Goal: Task Accomplishment & Management: Manage account settings

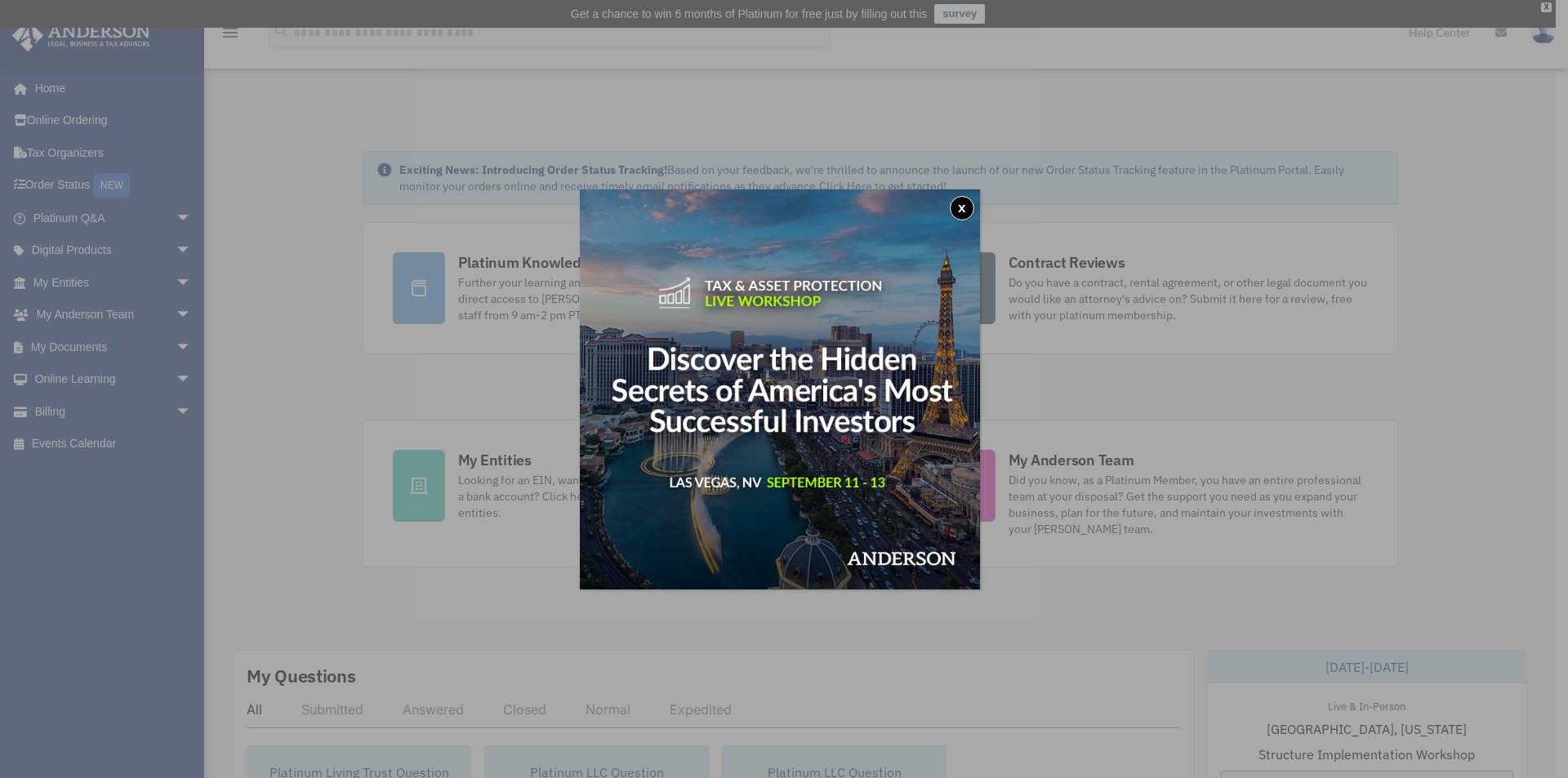
click at [962, 209] on button "x" at bounding box center [962, 208] width 24 height 24
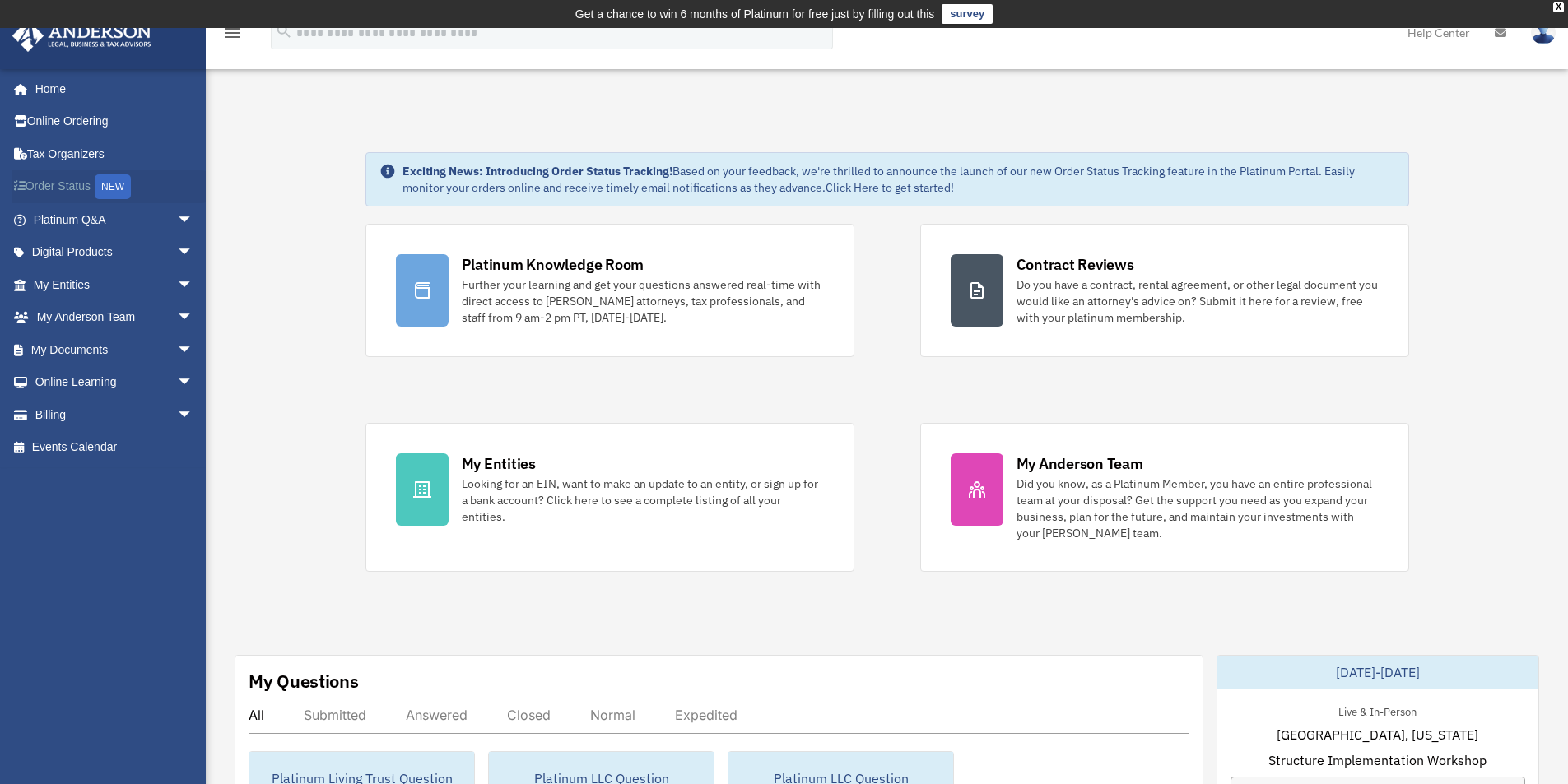
click at [73, 187] on link "Order Status NEW" at bounding box center [114, 187] width 206 height 34
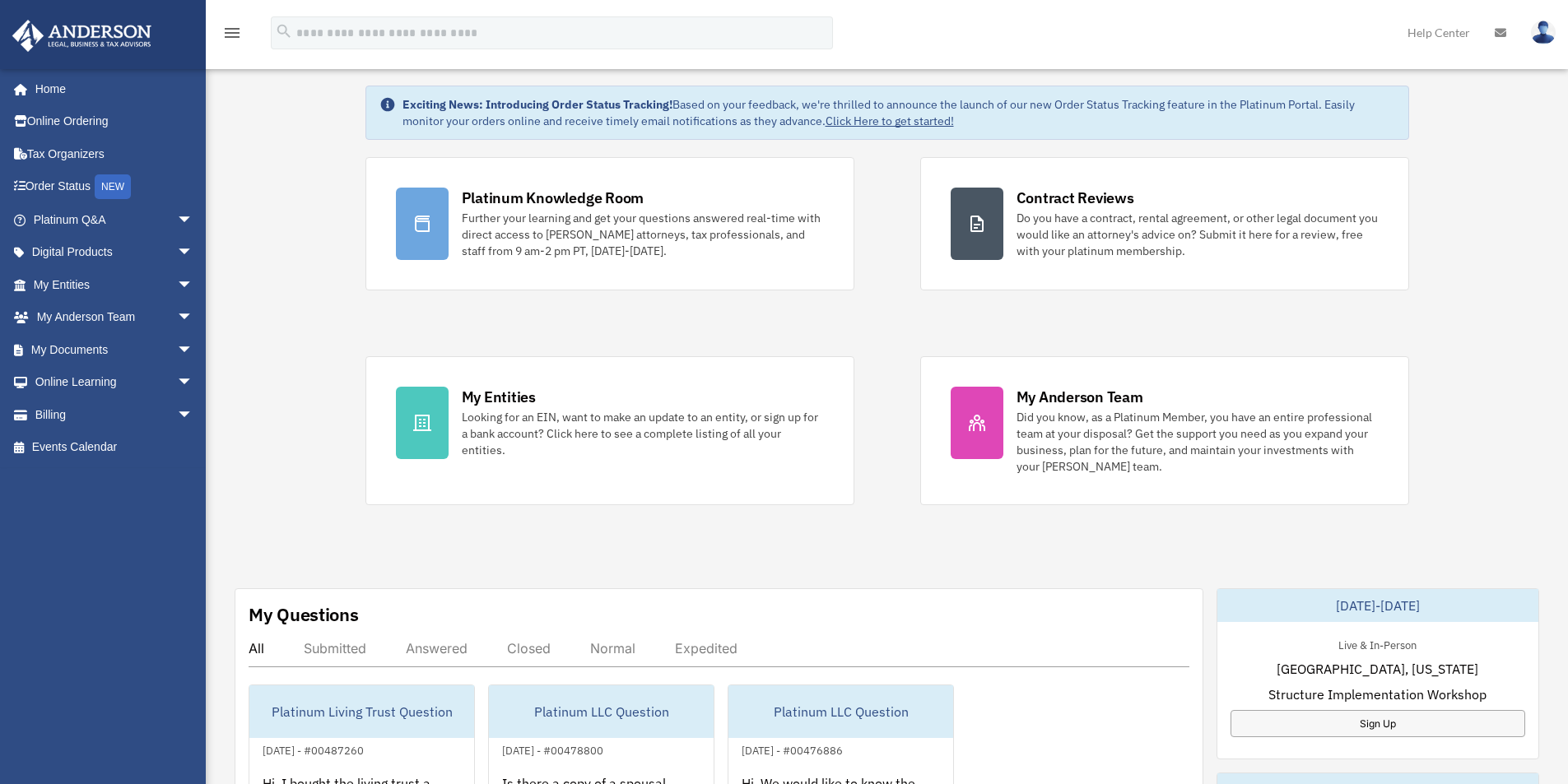
scroll to position [257, 0]
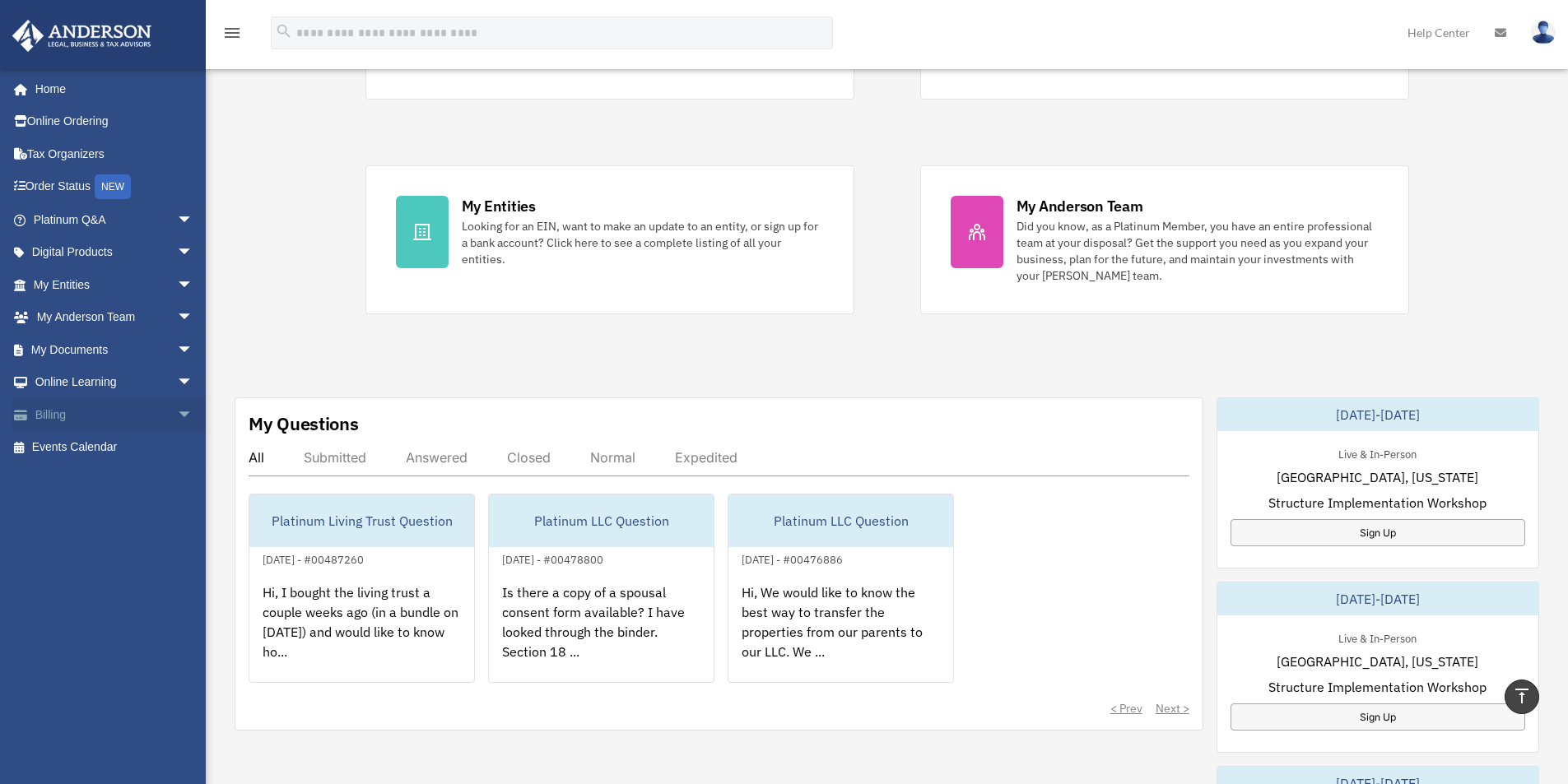
click at [61, 405] on link "Billing arrow_drop_down" at bounding box center [114, 414] width 206 height 33
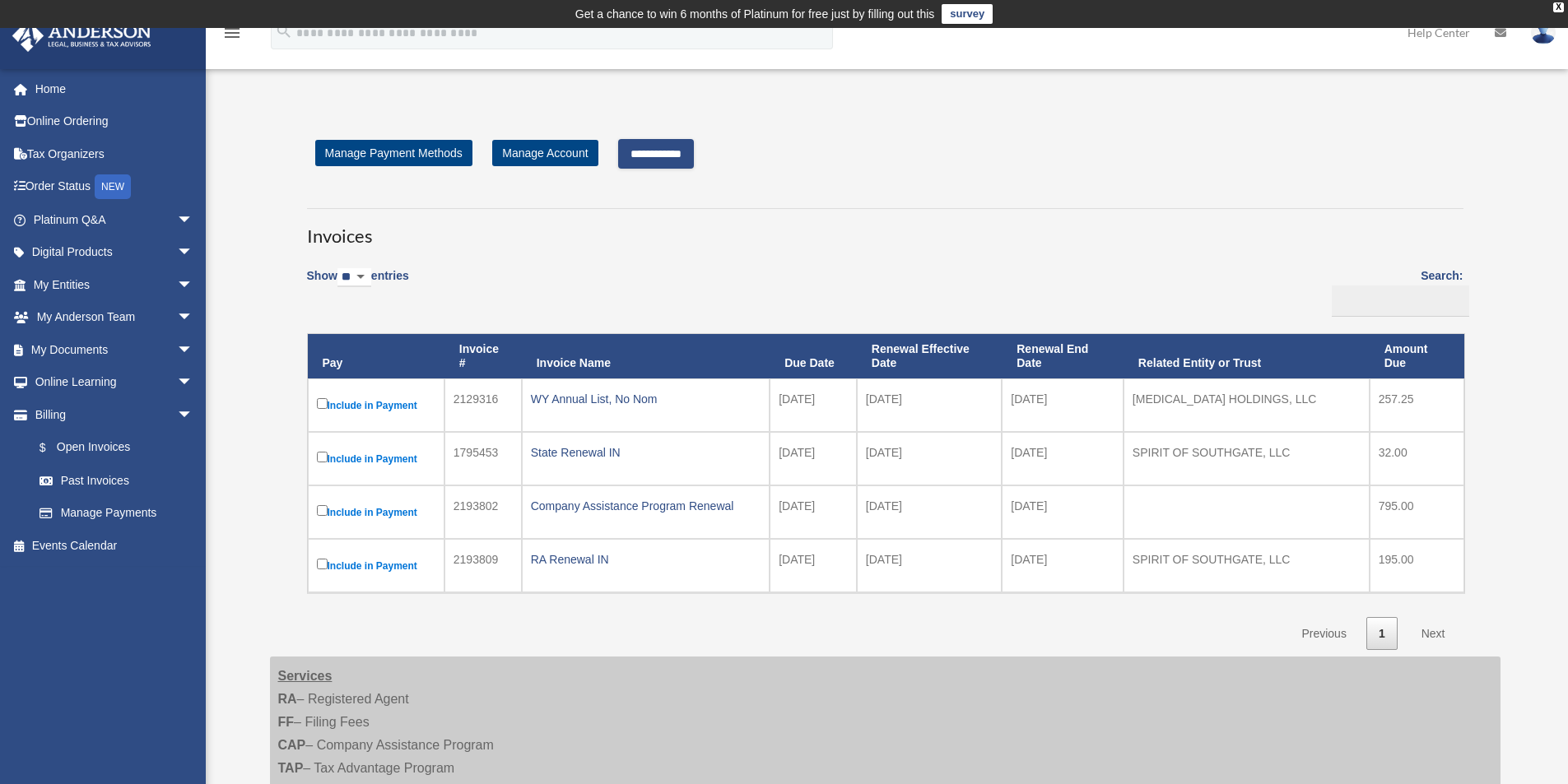
click at [676, 151] on input "**********" at bounding box center [656, 153] width 76 height 29
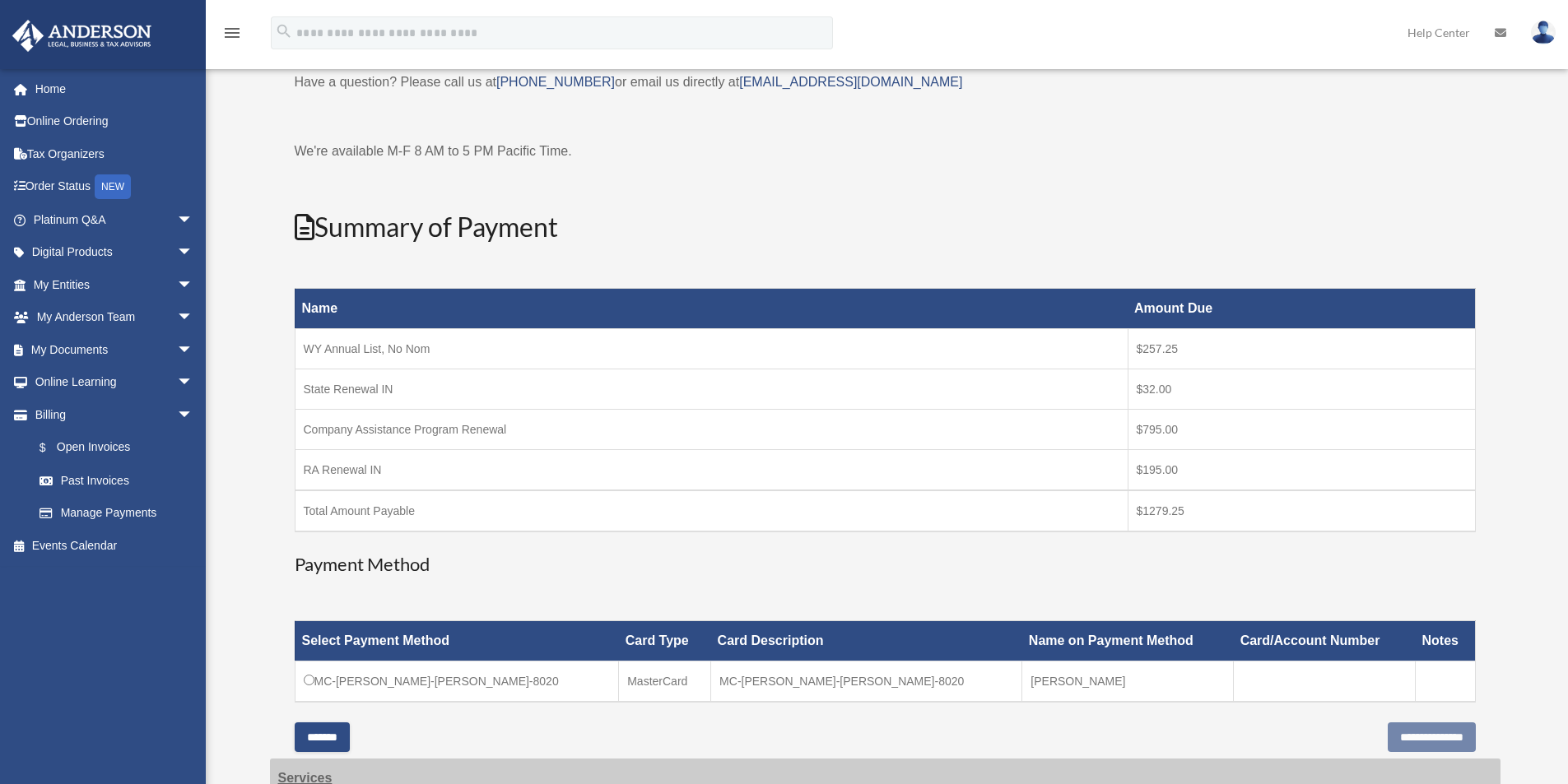
scroll to position [247, 0]
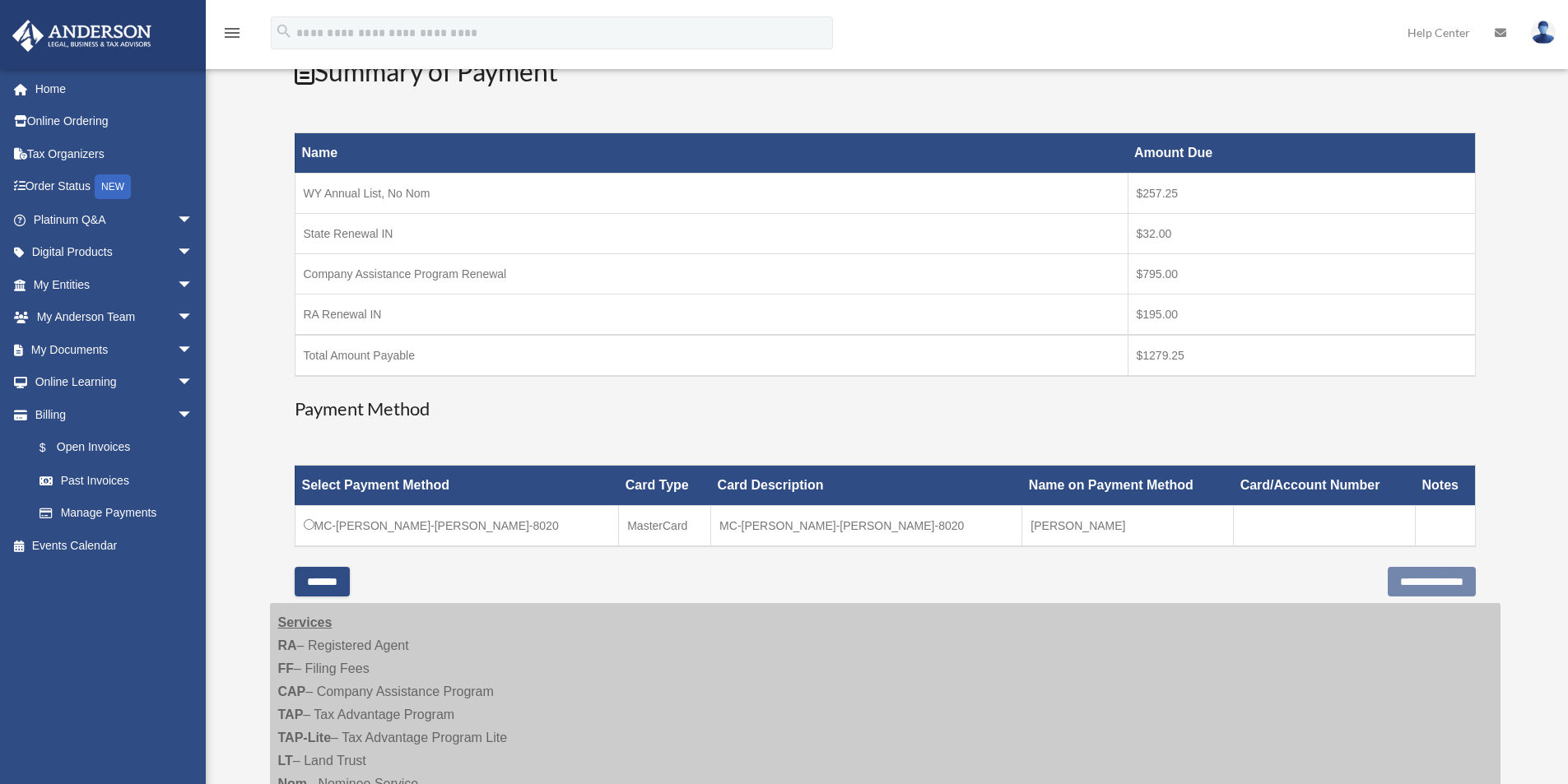
click at [339, 586] on input "*******" at bounding box center [322, 582] width 55 height 29
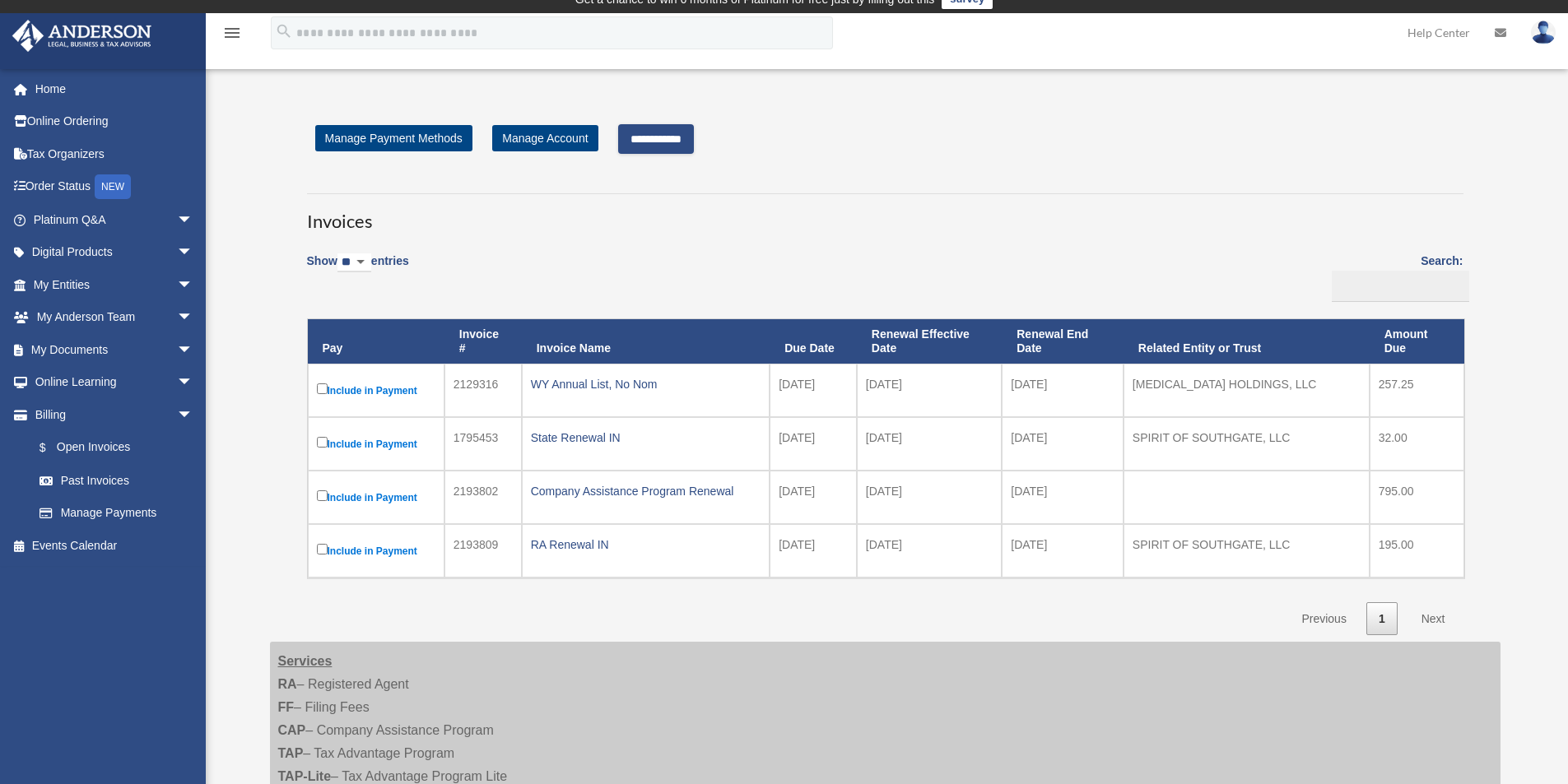
scroll to position [0, 0]
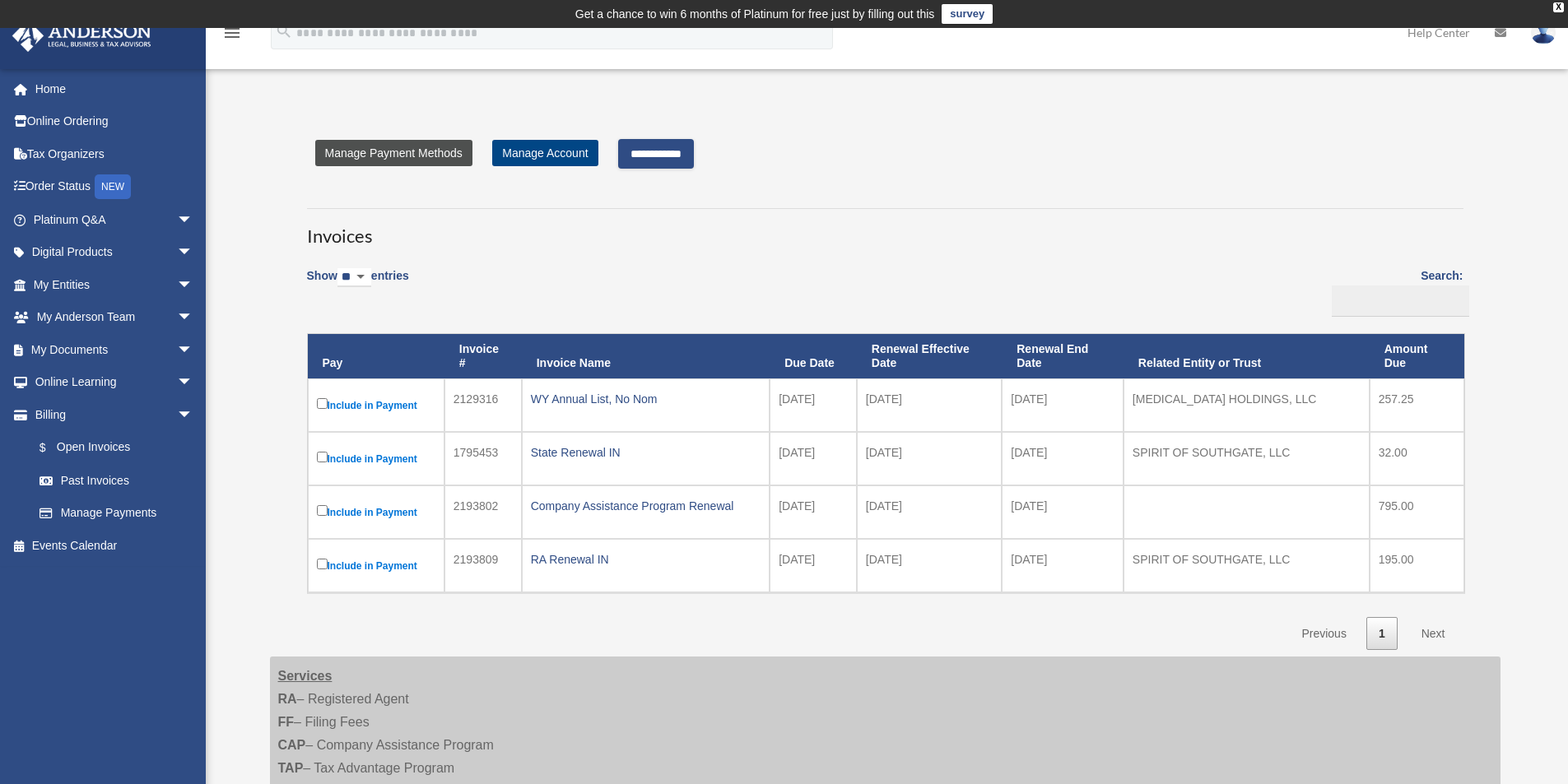
click at [398, 157] on link "Manage Payment Methods" at bounding box center [393, 153] width 157 height 26
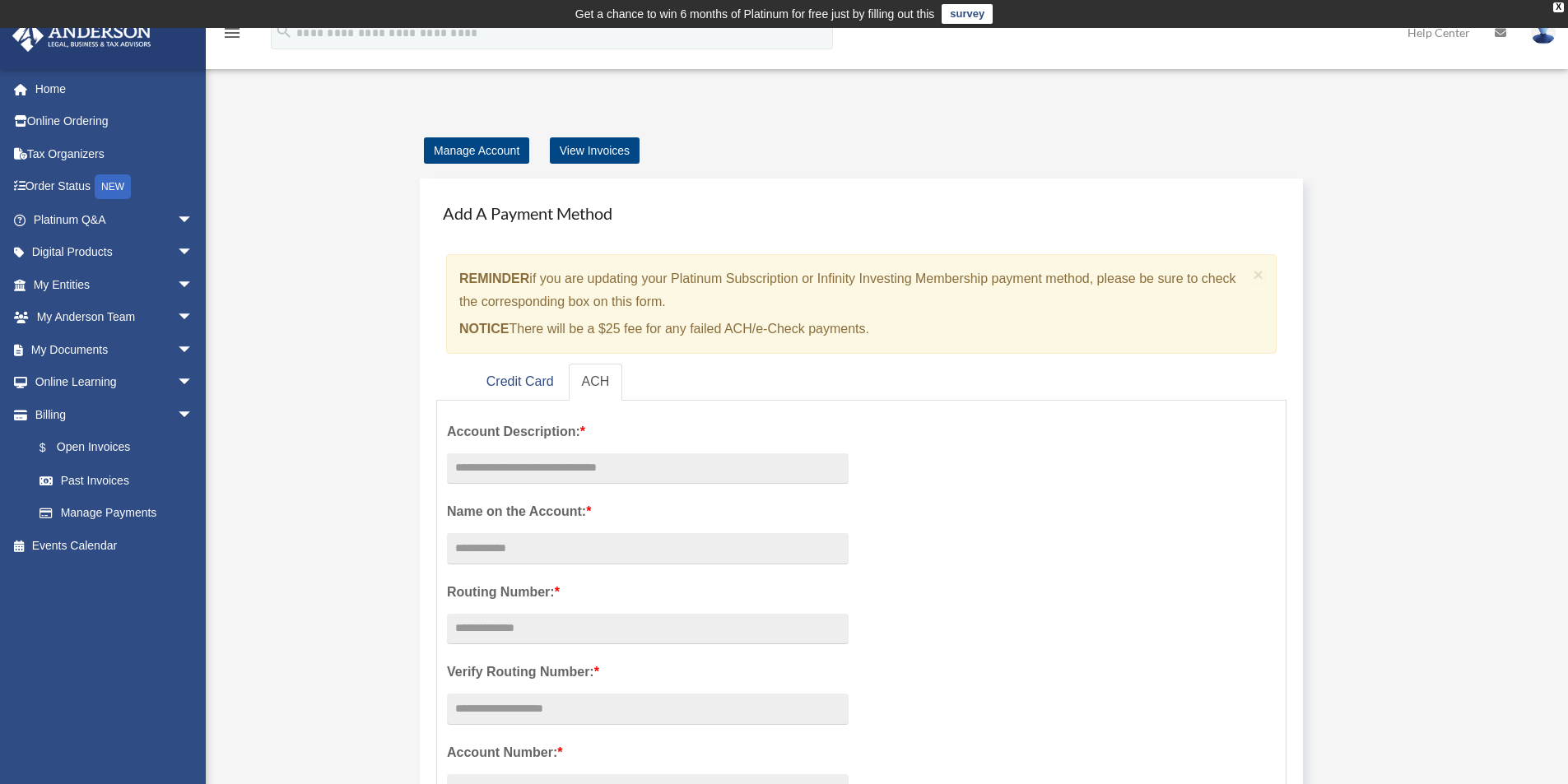
click at [597, 385] on link "ACH" at bounding box center [595, 382] width 54 height 37
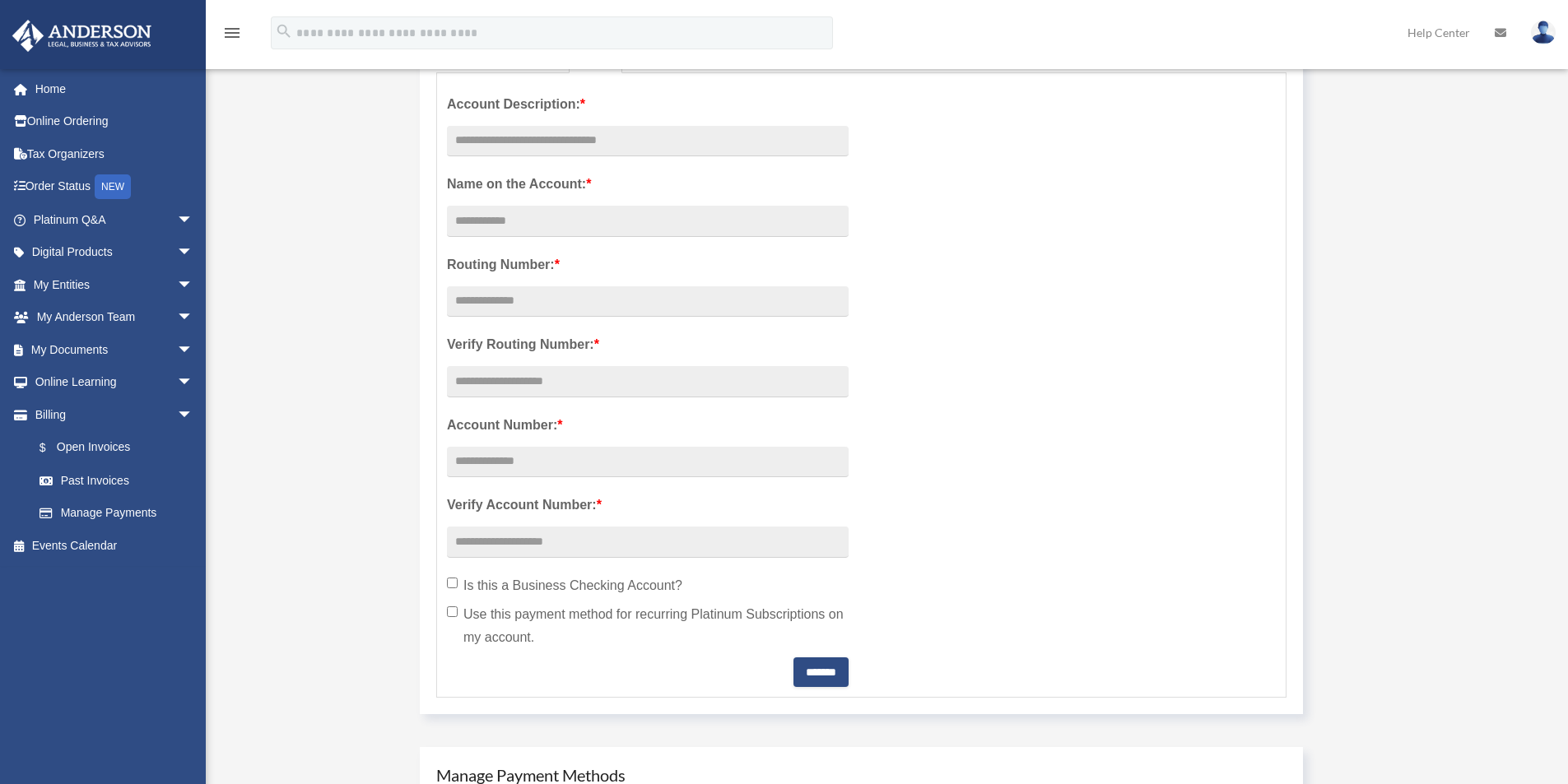
scroll to position [329, 0]
click at [576, 145] on input "text" at bounding box center [648, 139] width 402 height 31
click at [674, 230] on input "Account Description: *" at bounding box center [648, 219] width 402 height 31
click at [986, 230] on div "Account Description: * Name on the Account: * Routing Number: * Verify Routing …" at bounding box center [862, 383] width 854 height 604
click at [643, 215] on input "Account Description: *" at bounding box center [648, 219] width 402 height 31
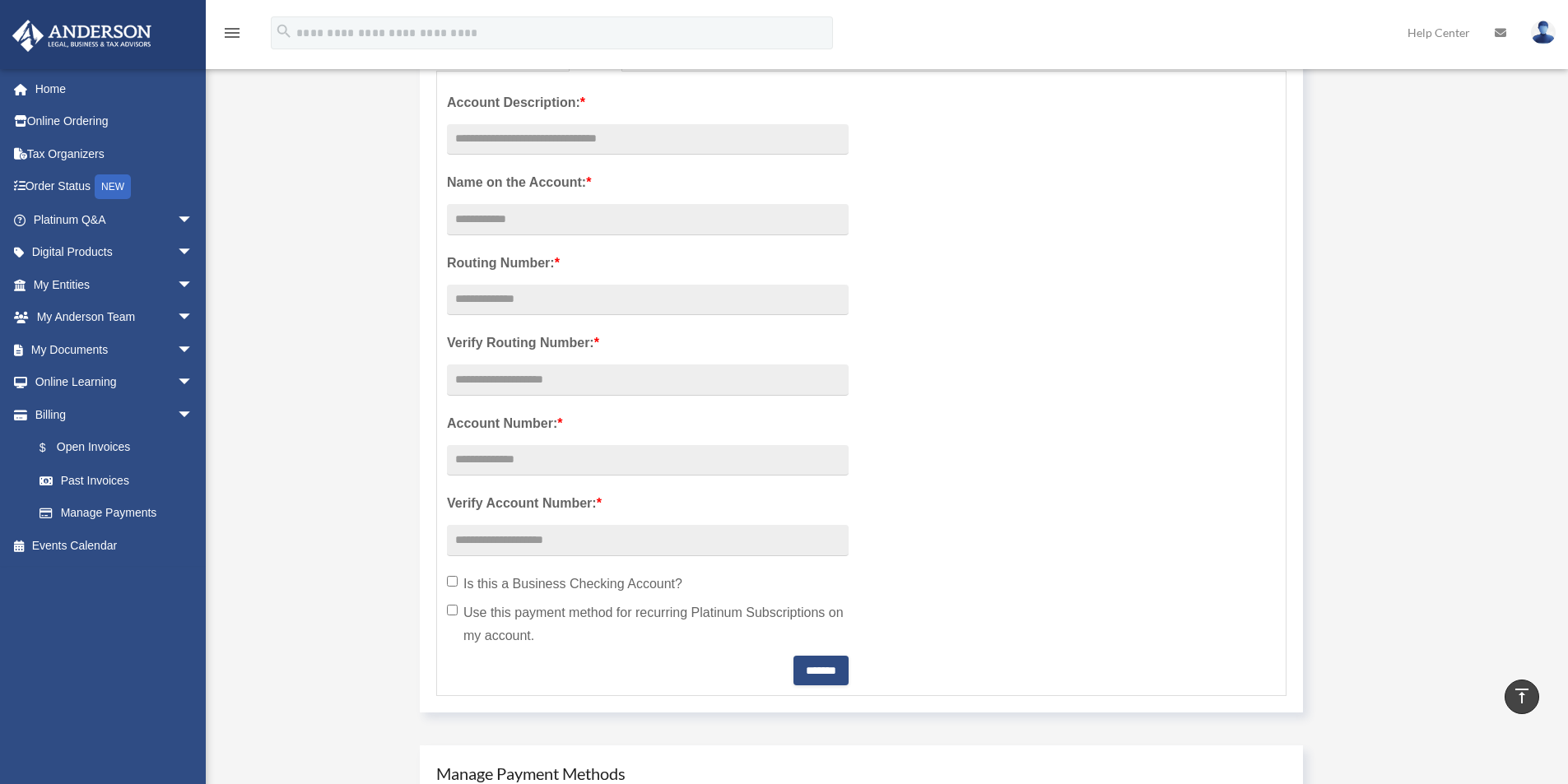
click at [1015, 222] on div "Account Description: * Name on the Account: * Routing Number: * Verify Routing …" at bounding box center [862, 383] width 854 height 604
click at [61, 225] on link "Platinum Q&A arrow_drop_down" at bounding box center [114, 219] width 206 height 33
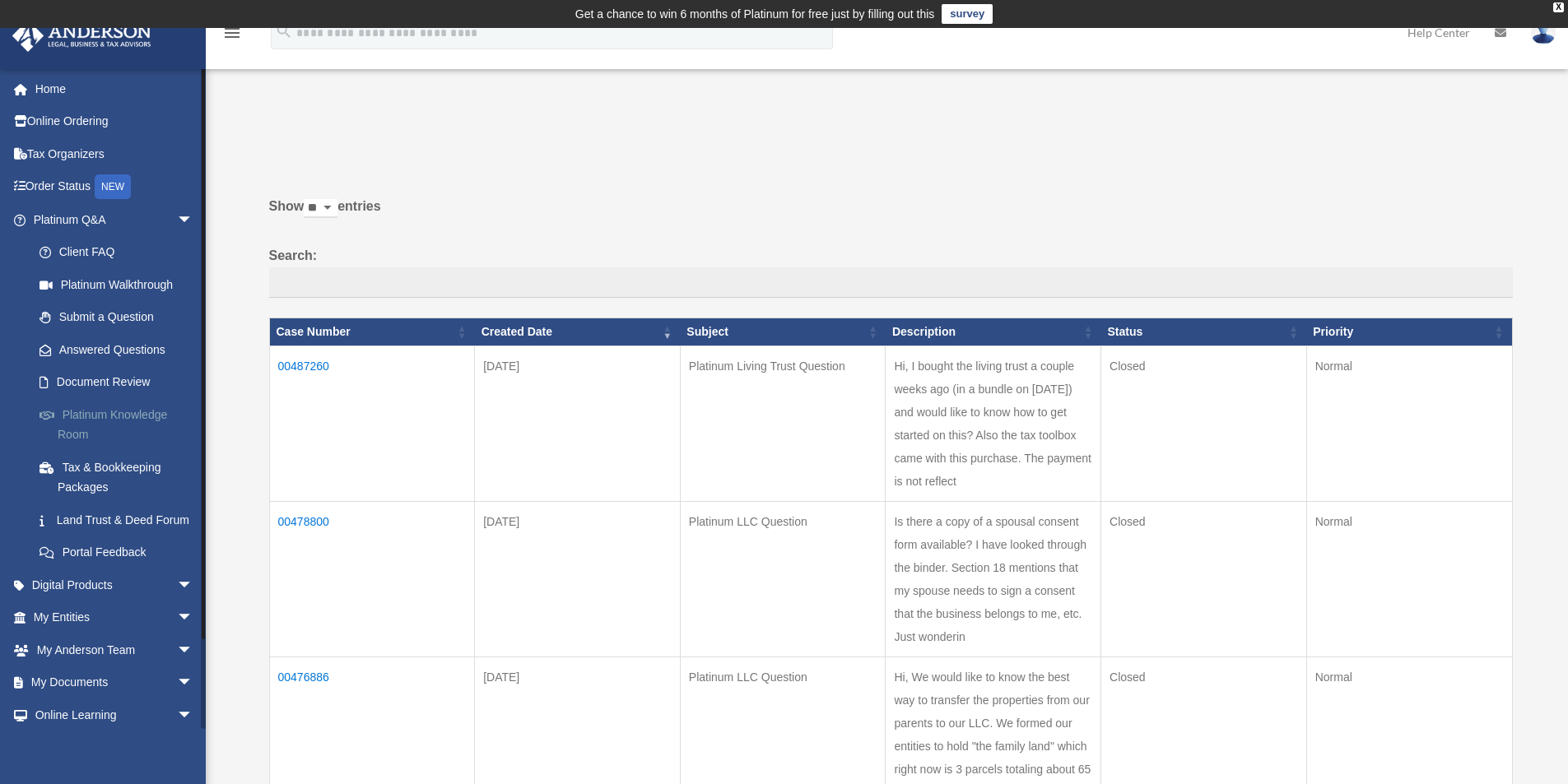
click at [110, 418] on link "Platinum Knowledge Room" at bounding box center [120, 425] width 195 height 53
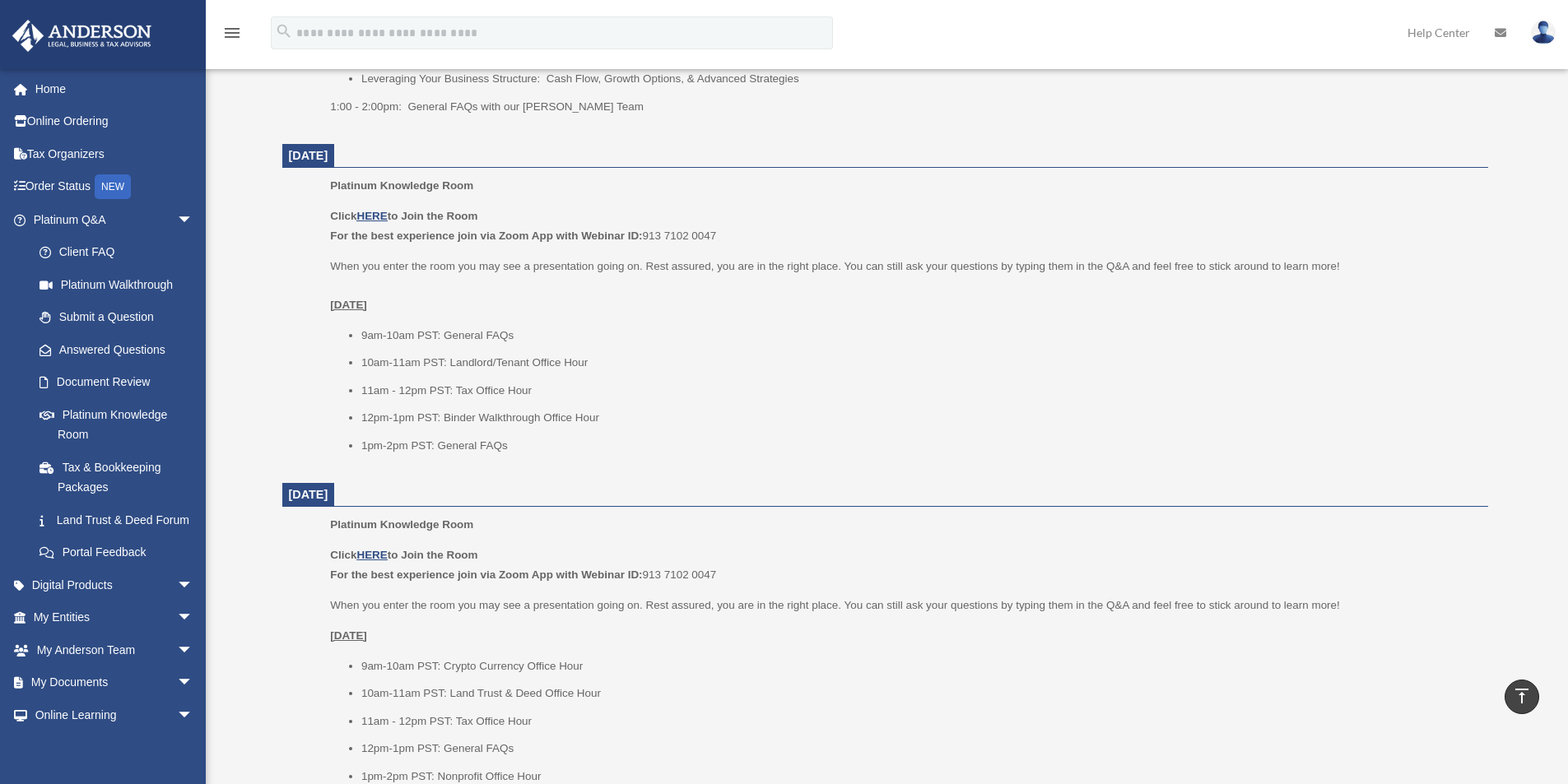
scroll to position [1071, 0]
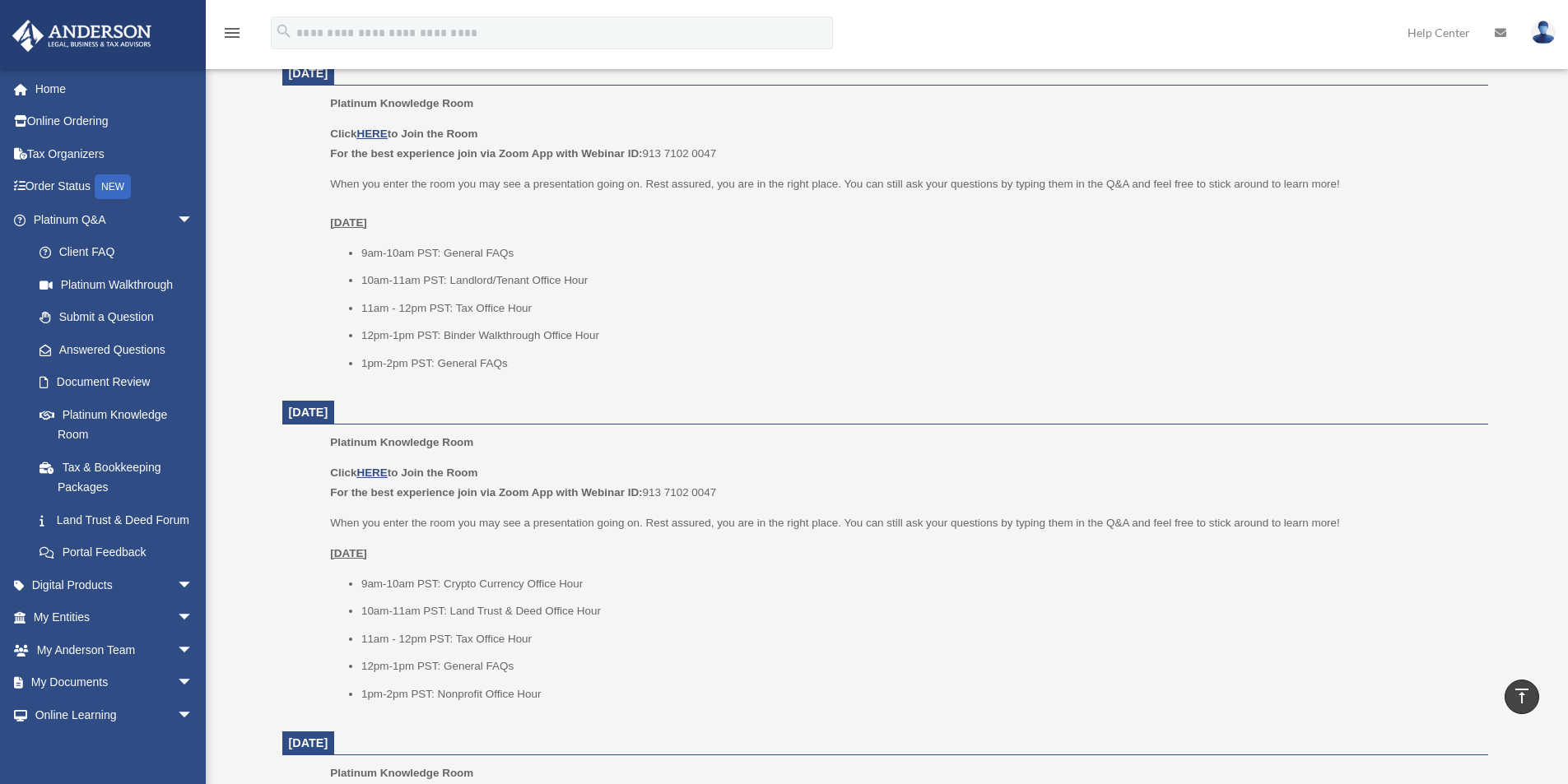
click at [537, 233] on div "Click HERE to Join the Room For the best experience join via Zoom App with Webi…" at bounding box center [903, 248] width 1146 height 249
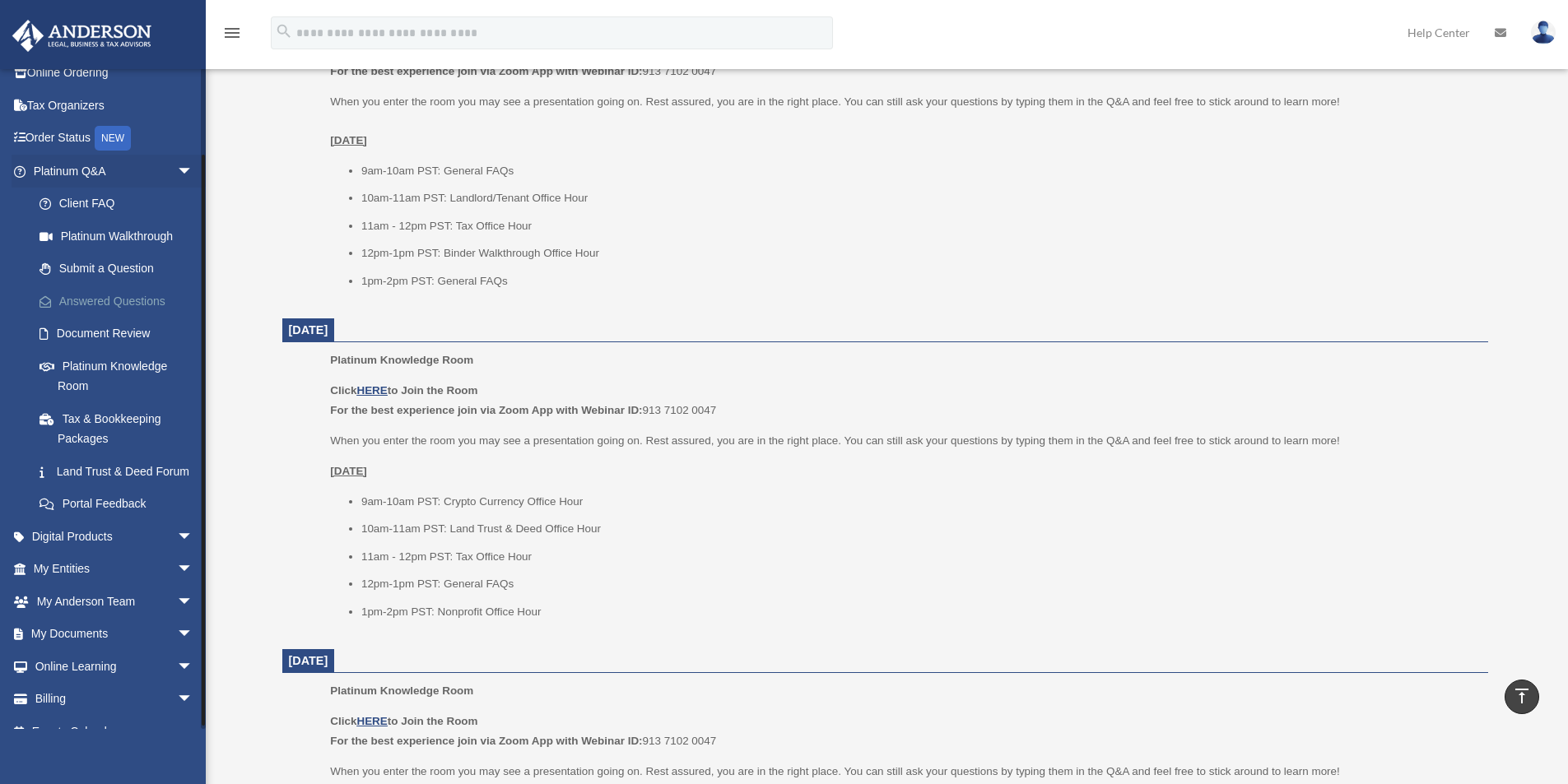
scroll to position [92, 0]
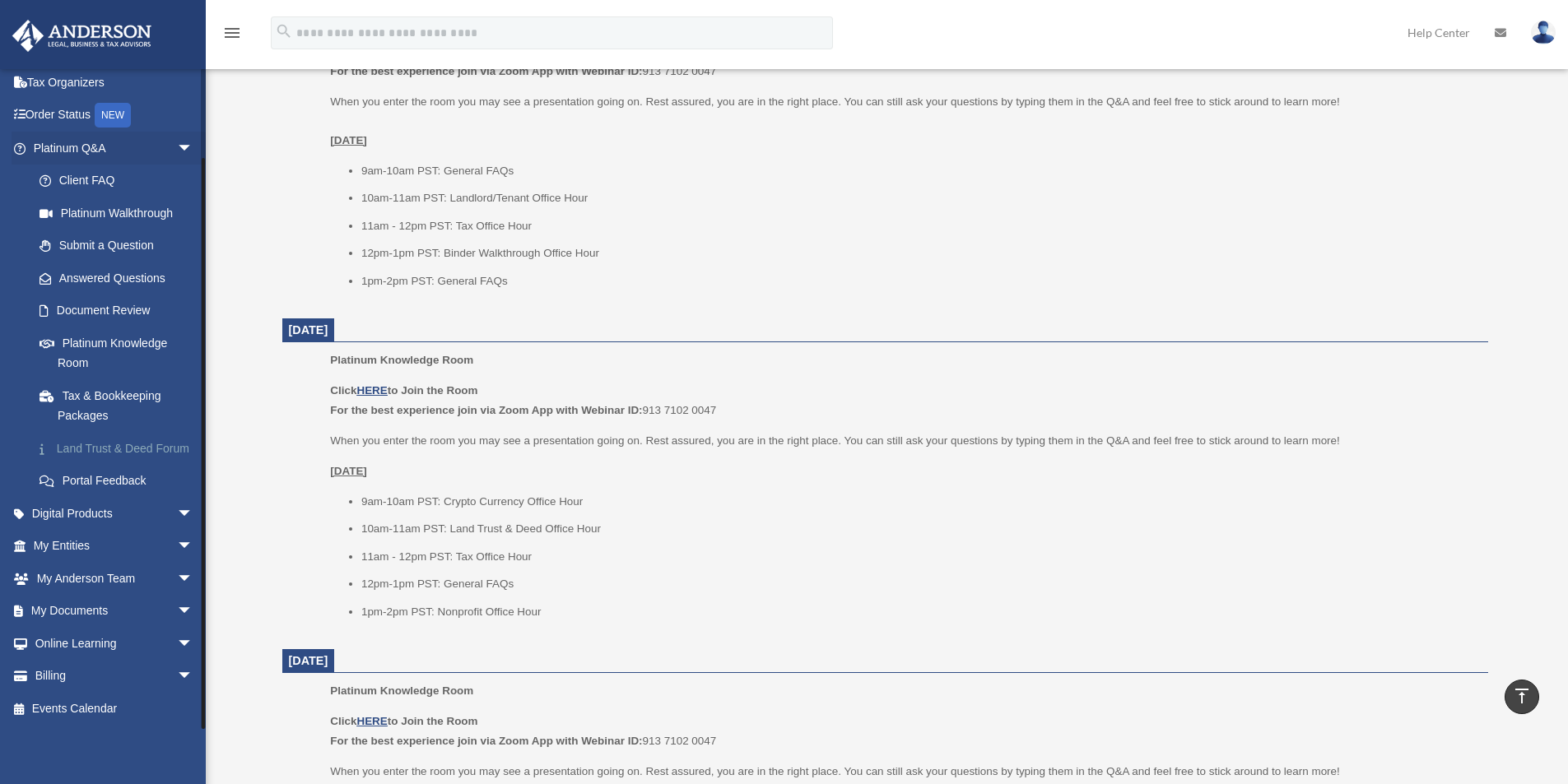
click at [125, 432] on link "Land Trust & Deed Forum" at bounding box center [120, 448] width 195 height 33
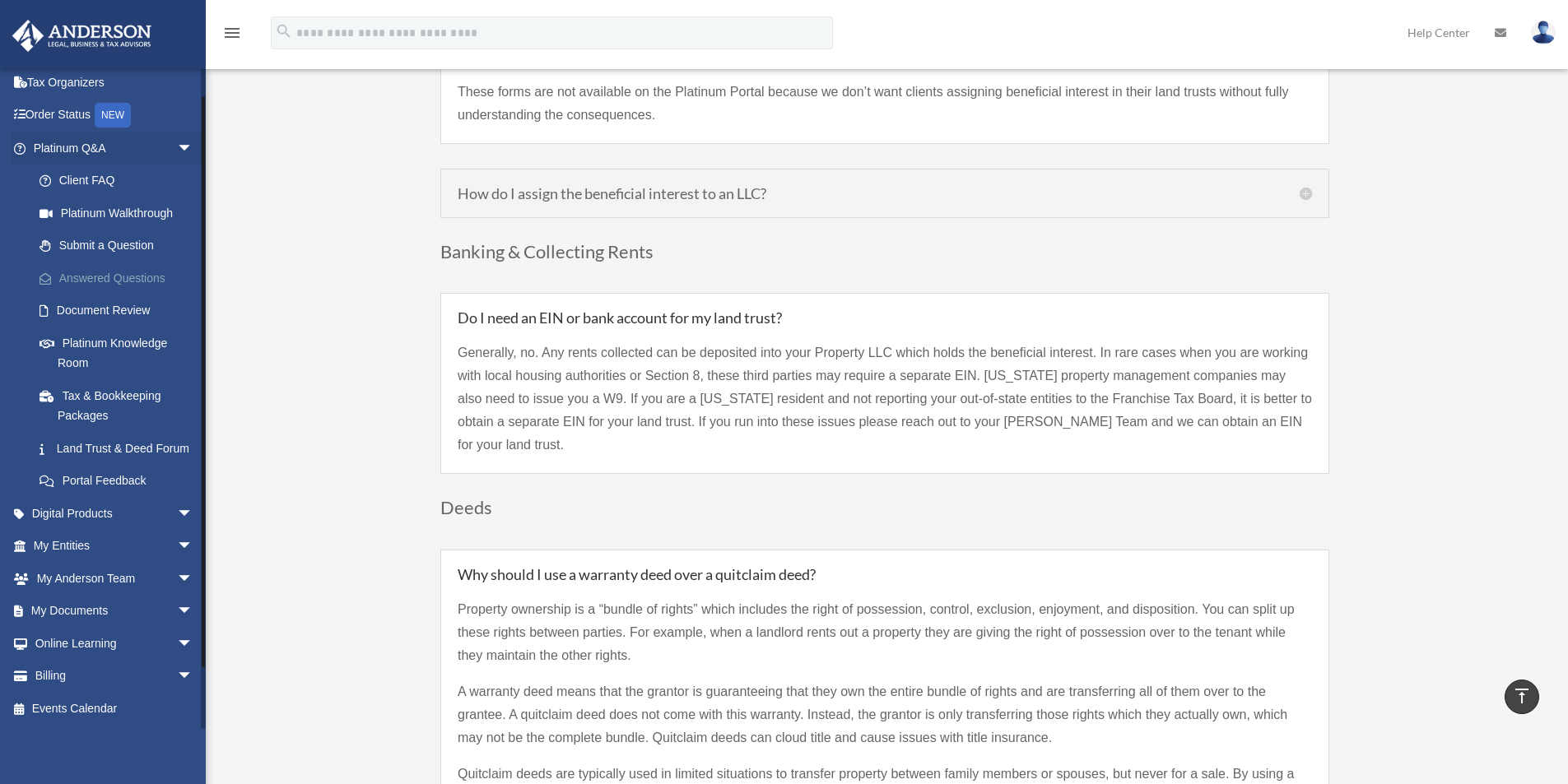
scroll to position [92, 0]
click at [177, 509] on span "arrow_drop_down" at bounding box center [193, 514] width 33 height 34
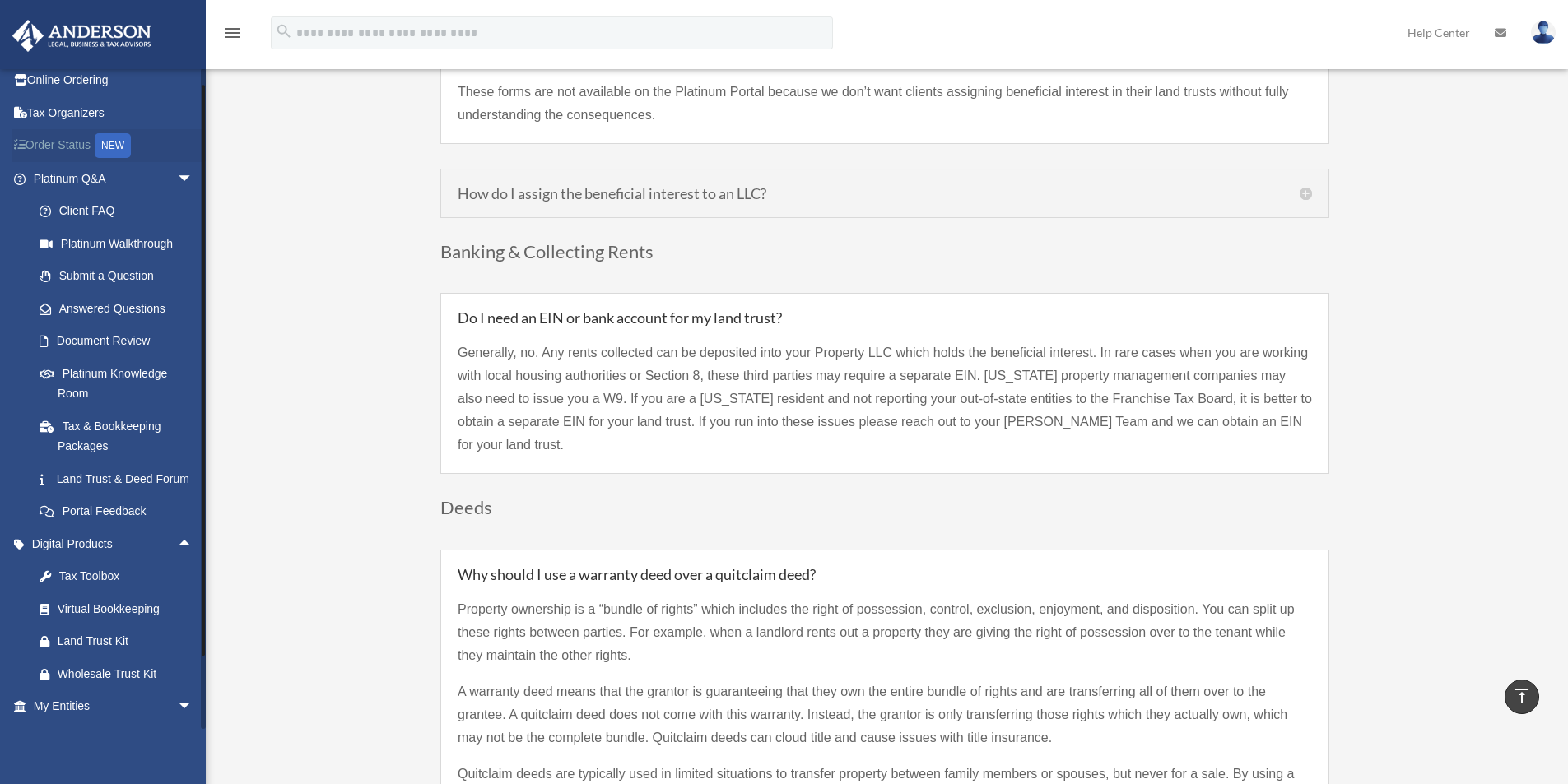
scroll to position [0, 0]
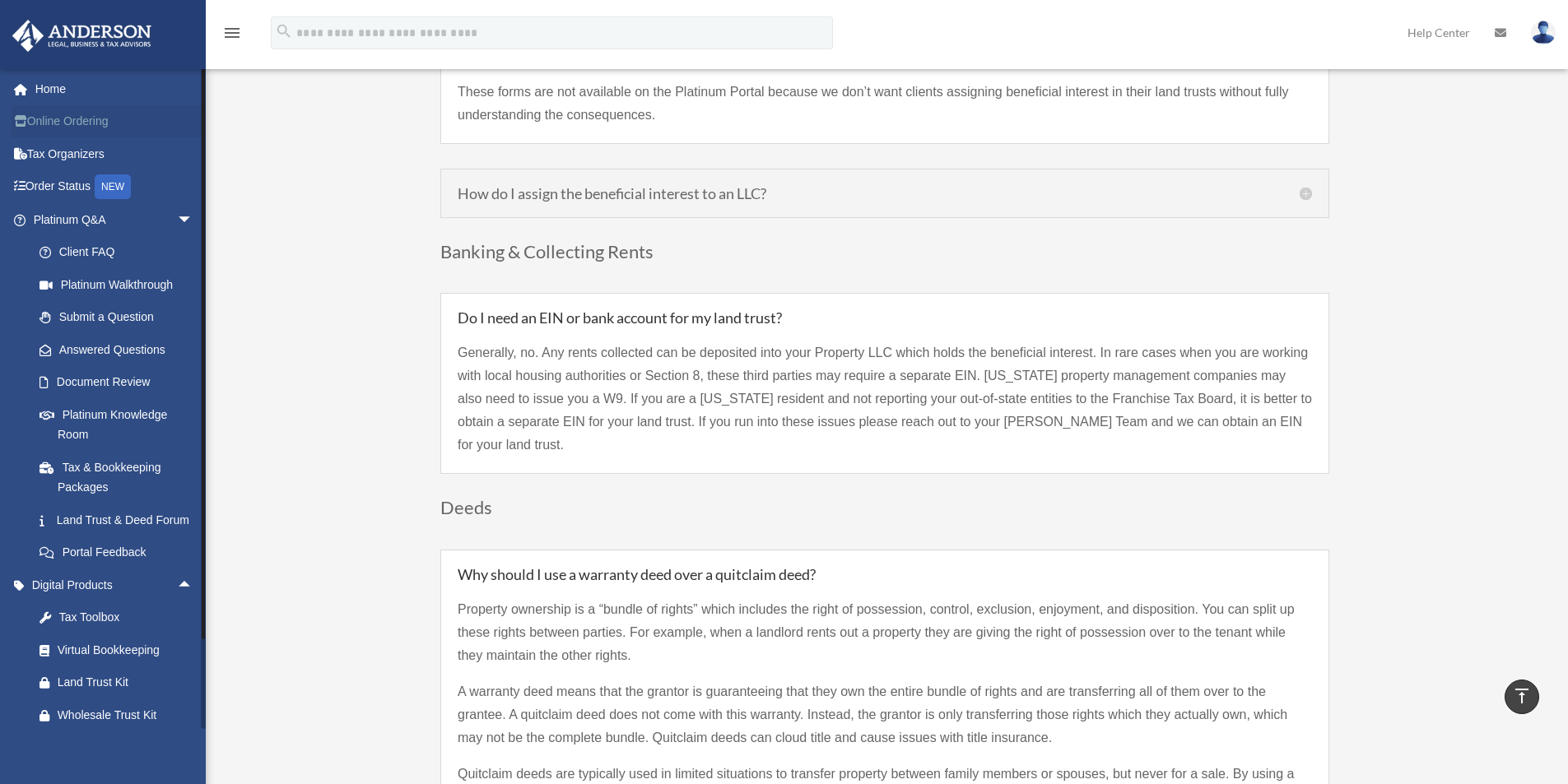
click at [87, 123] on link "Online Ordering" at bounding box center [114, 121] width 206 height 33
